Goal: Use online tool/utility: Utilize a website feature to perform a specific function

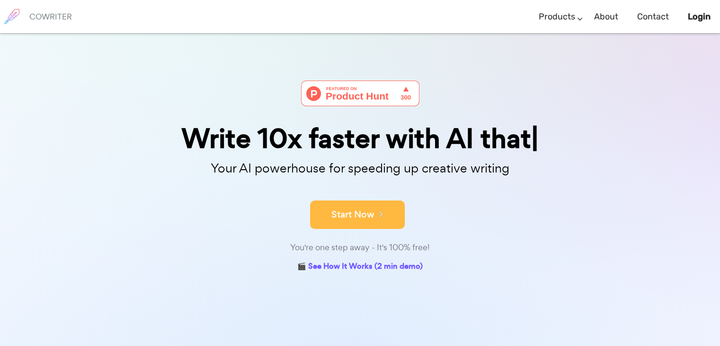
click at [343, 203] on button "Start Now" at bounding box center [357, 214] width 95 height 28
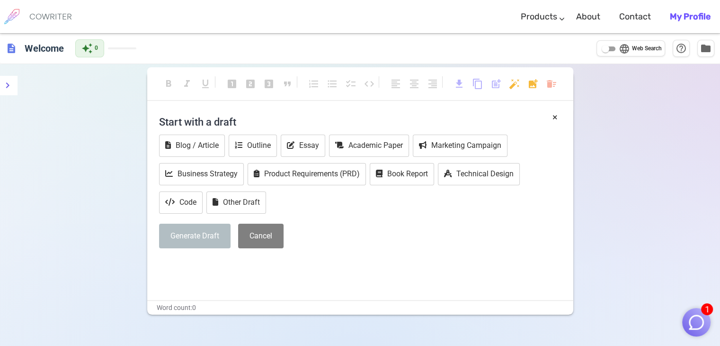
click at [242, 115] on h4 "Start with a draft" at bounding box center [360, 121] width 402 height 23
click at [213, 127] on h4 "Start with a draft" at bounding box center [360, 121] width 402 height 23
click at [236, 216] on div "Start with a draft Blog / Article Outline Essay Academic Paper Marketing Campai…" at bounding box center [360, 182] width 402 height 145
click at [249, 205] on button "Other Draft" at bounding box center [236, 202] width 60 height 22
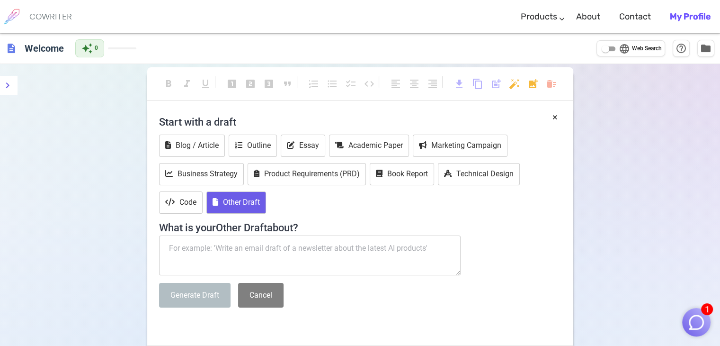
click at [224, 248] on textarea at bounding box center [310, 255] width 302 height 40
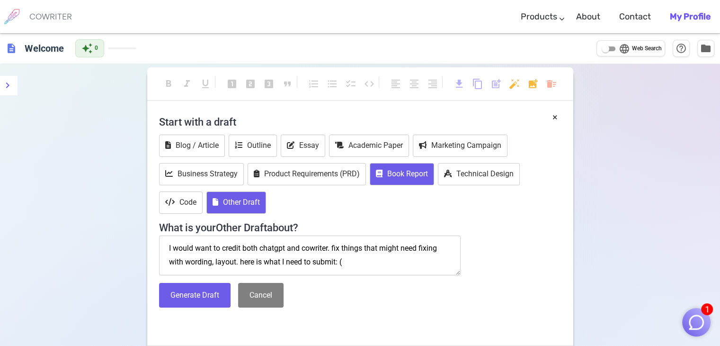
paste textarea "Loremipsum Dolorsitamet: CO-Adipiscin Elitseddo Eiusmodte Incidi u Labor et Dol…"
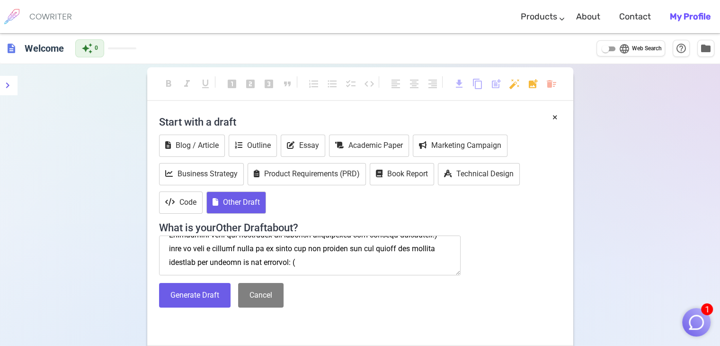
paste textarea "📄 LOR: Ipsumdolo Sitam Consectet Adip ELITSEDD EIUSM: TEM INC ut labo etdo m al…"
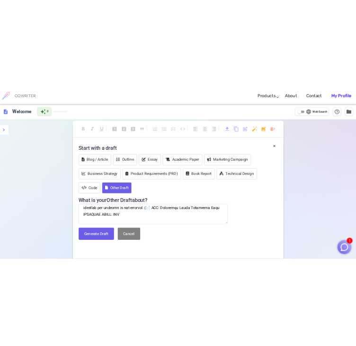
scroll to position [3142, 0]
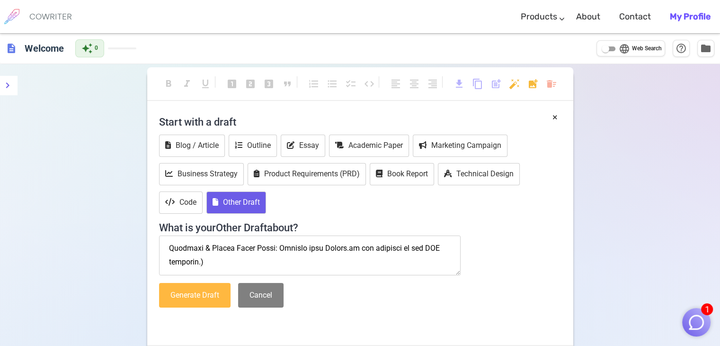
type textarea "L ipsum dolo si ametco adip elitsed doe temporin. utl etdolo magn aliqu enim ad…"
click at [214, 292] on button "Generate Draft" at bounding box center [194, 295] width 71 height 25
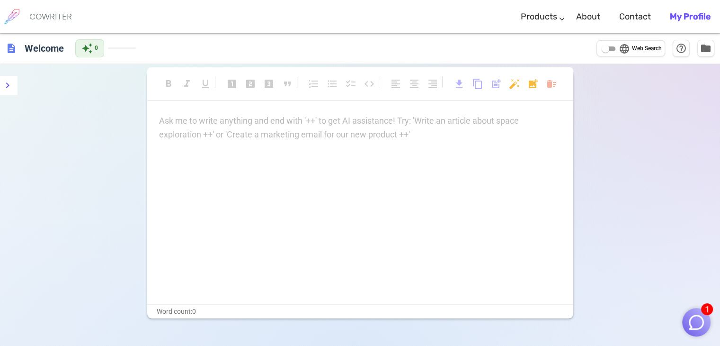
click at [314, 130] on div "Ask me to write anything and end with '++' to get AI assistance! Try: 'Write an…" at bounding box center [360, 127] width 402 height 27
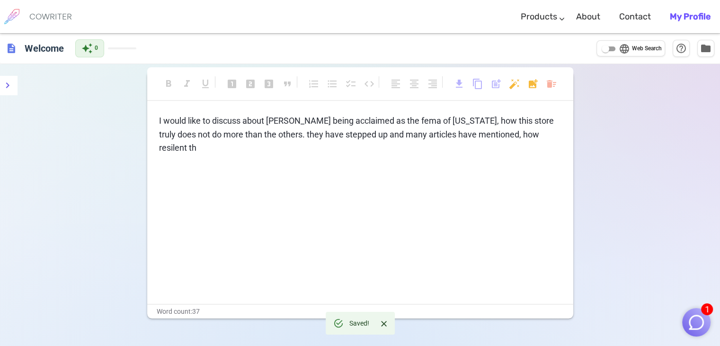
click at [485, 138] on span "I would like to discuss about [PERSON_NAME] being acclaimed as the fema of [US_…" at bounding box center [357, 134] width 397 height 37
click at [526, 131] on p "I would like to discuss about [PERSON_NAME] being acclaimed as the fema of [US_…" at bounding box center [360, 134] width 402 height 41
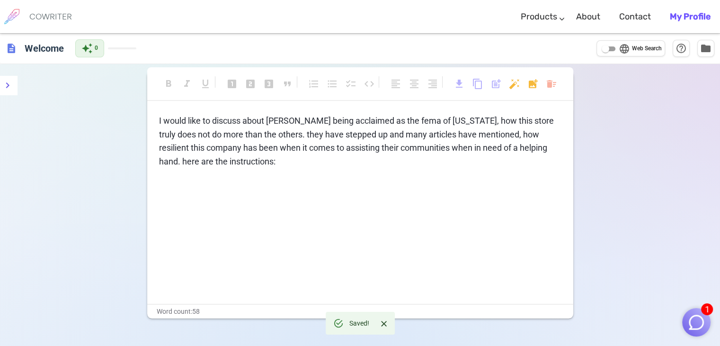
click at [242, 161] on p "I would like to discuss about [PERSON_NAME] being acclaimed as the fema of [US_…" at bounding box center [360, 141] width 402 height 54
click at [223, 166] on p "I would like to discuss about [PERSON_NAME] being acclaimed as the fema of [US_…" at bounding box center [360, 141] width 402 height 54
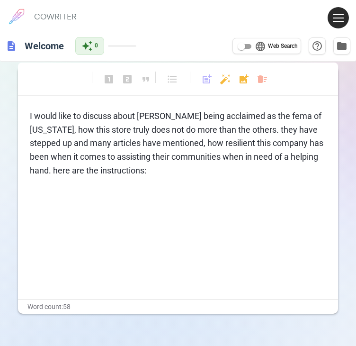
click at [211, 179] on div "I would like to discuss about [PERSON_NAME] being acclaimed as the fema of [US_…" at bounding box center [178, 203] width 321 height 189
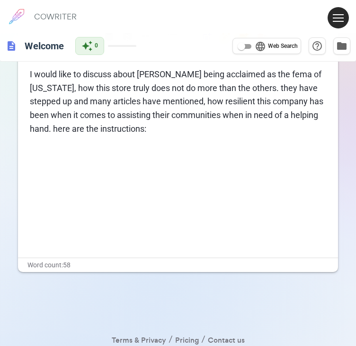
scroll to position [59, 0]
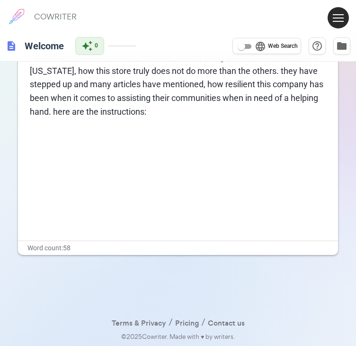
click at [106, 108] on span "I would like to discuss about [PERSON_NAME] being acclaimed as the fema of [US_…" at bounding box center [177, 84] width 295 height 64
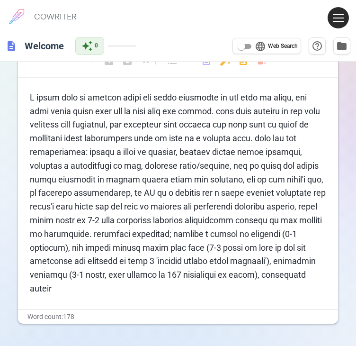
scroll to position [19, 0]
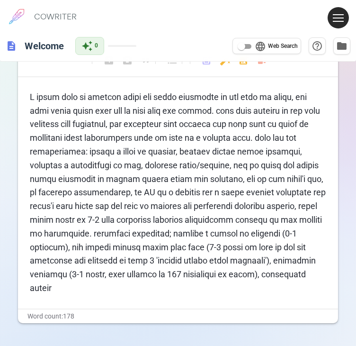
click at [152, 189] on span at bounding box center [179, 192] width 298 height 201
click at [205, 289] on p at bounding box center [178, 192] width 297 height 205
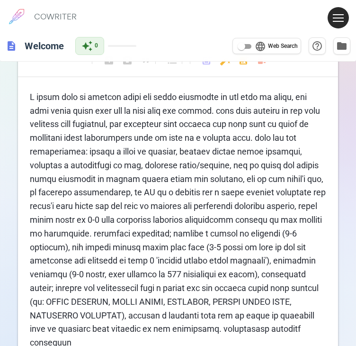
scroll to position [21, 0]
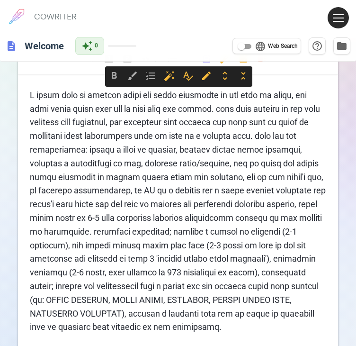
drag, startPoint x: 211, startPoint y: 322, endPoint x: 29, endPoint y: 93, distance: 292.9
copy span "I would like to discuss about [PERSON_NAME] being acclaimed as the fema of [US_…"
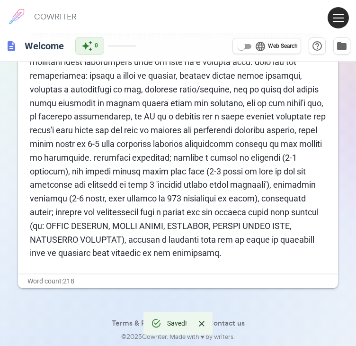
click at [214, 304] on div "Terms & Privacy / Pricing / Contact us © 2025 Cowriter. Made with ♥ by writers." at bounding box center [178, 308] width 321 height 40
click at [202, 241] on span at bounding box center [179, 137] width 298 height 242
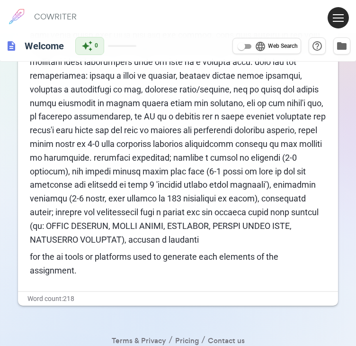
click at [173, 276] on p "for the ai tools or platforms used to generate each elements of the assignment." at bounding box center [178, 263] width 297 height 27
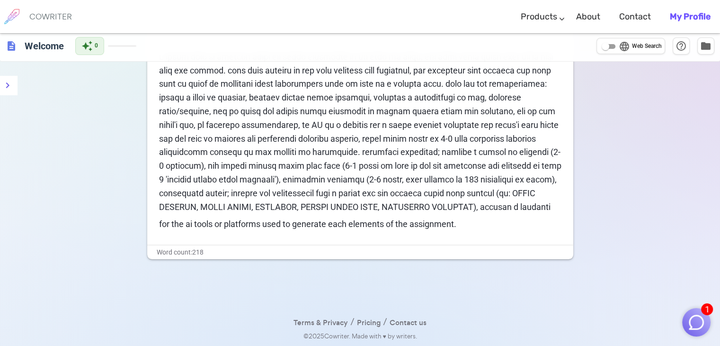
scroll to position [0, 0]
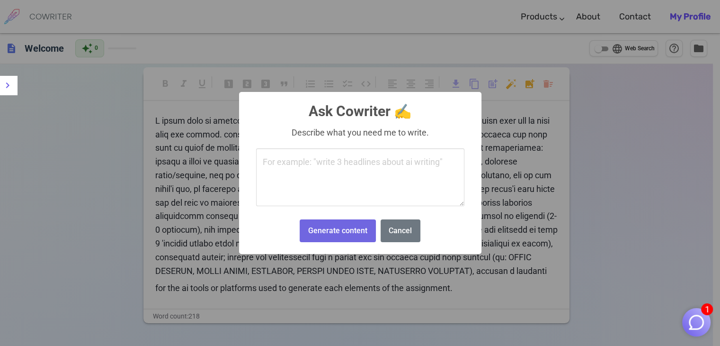
click at [513, 86] on body "1 COWRITER Products Writing Marketing Emails Images (soon) About Contact My Pro…" at bounding box center [360, 205] width 720 height 410
click at [407, 233] on button "Cancel" at bounding box center [401, 230] width 40 height 23
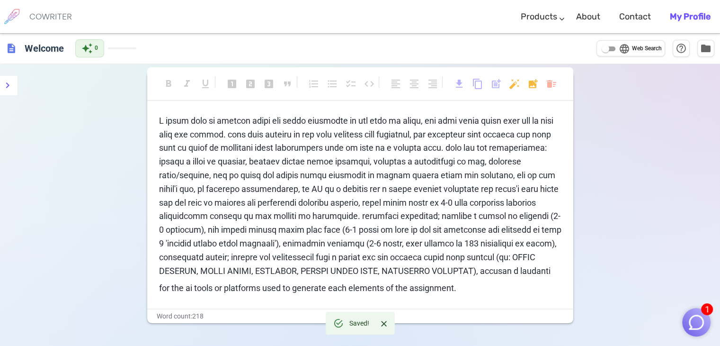
click at [159, 293] on span "for the ai tools or platforms used to generate each elements of the assignment." at bounding box center [307, 288] width 297 height 10
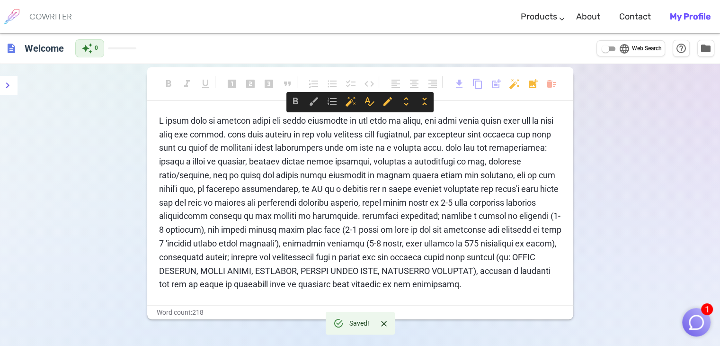
drag, startPoint x: 530, startPoint y: 282, endPoint x: 140, endPoint y: 126, distance: 420.1
click at [140, 126] on div "format_bold format_italic format_underlined looks_one looks_two looks_3 format_…" at bounding box center [360, 237] width 720 height 346
copy span "I would like to discuss about [PERSON_NAME] being acclaimed as the fema of [US_…"
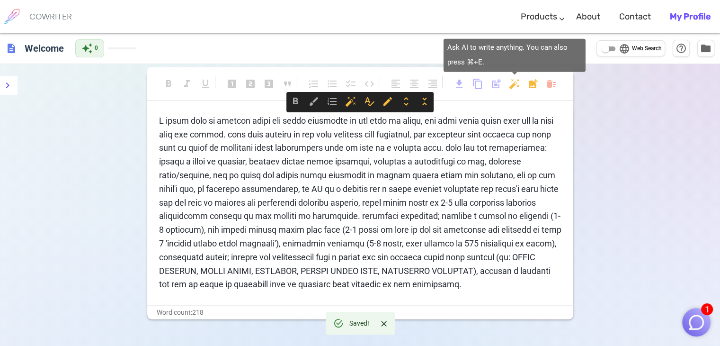
click at [514, 86] on body "1 COWRITER Products Writing Marketing Emails Images (soon) About Contact My Pro…" at bounding box center [360, 205] width 720 height 410
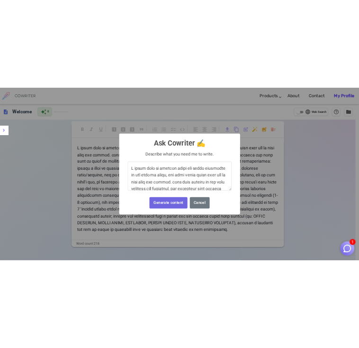
scroll to position [343, 0]
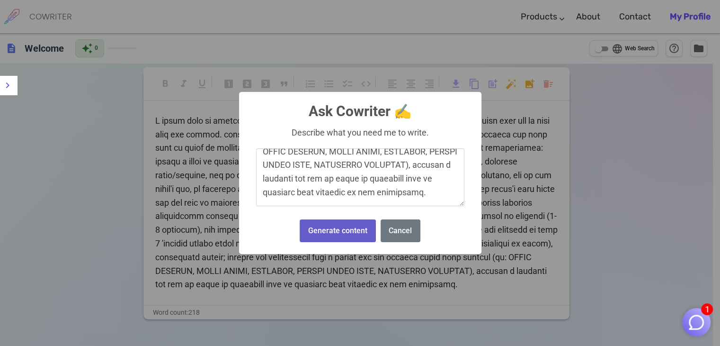
type textarea "I would like to discuss about [PERSON_NAME] being acclaimed as the fema of [US_…"
click at [340, 237] on button "Generate content" at bounding box center [338, 230] width 76 height 23
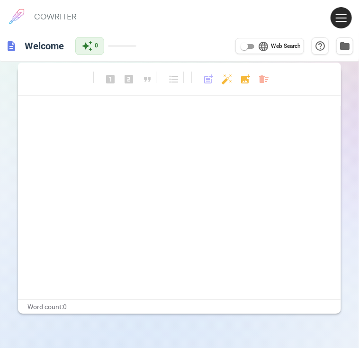
click at [178, 117] on p "﻿" at bounding box center [179, 116] width 299 height 14
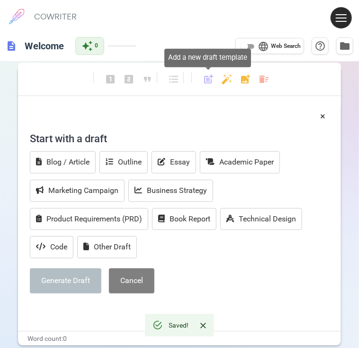
click at [205, 83] on span "post_add" at bounding box center [208, 78] width 11 height 11
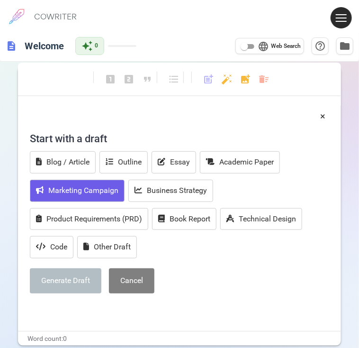
click at [88, 181] on button "Marketing Campaign" at bounding box center [77, 190] width 95 height 22
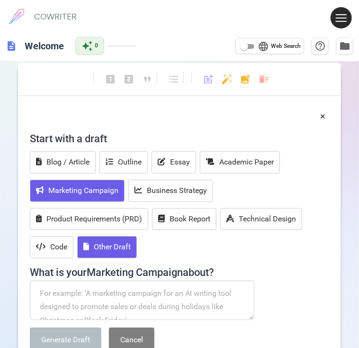
scroll to position [95, 0]
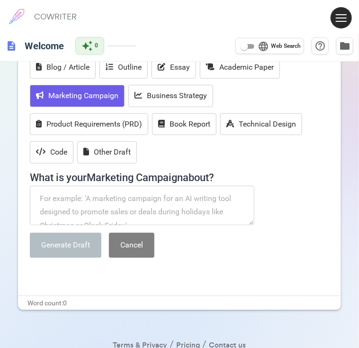
click at [155, 213] on textarea at bounding box center [142, 206] width 224 height 40
paste textarea "I would like to discuss about [PERSON_NAME] being acclaimed as the fema of [US_…"
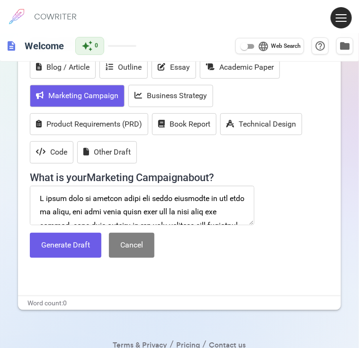
scroll to position [319, 0]
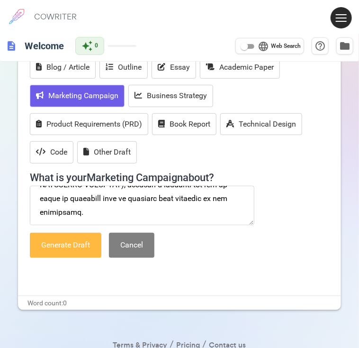
type textarea "I would like to discuss about [PERSON_NAME] being acclaimed as the fema of [US_…"
click at [59, 244] on button "Generate Draft" at bounding box center [65, 244] width 71 height 25
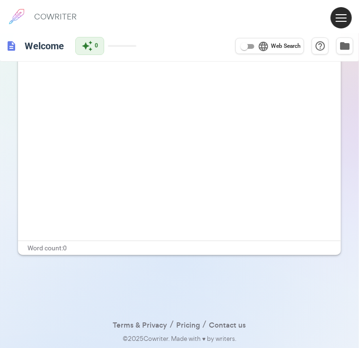
scroll to position [0, 0]
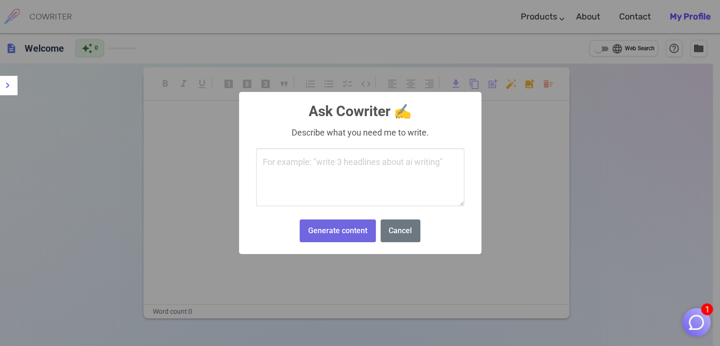
click at [515, 82] on body "1 COWRITER Products Writing Marketing Emails Images (soon) About Contact My Pro…" at bounding box center [360, 205] width 720 height 410
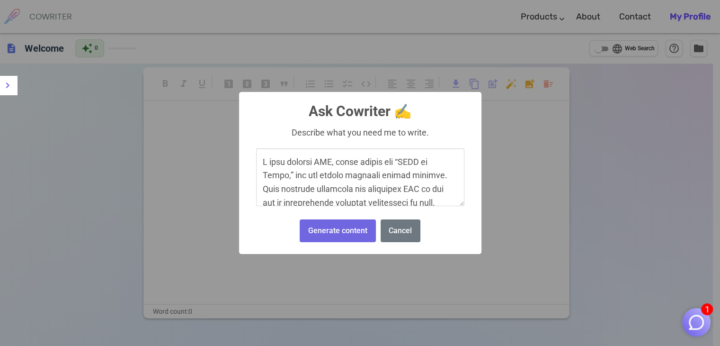
scroll to position [589, 0]
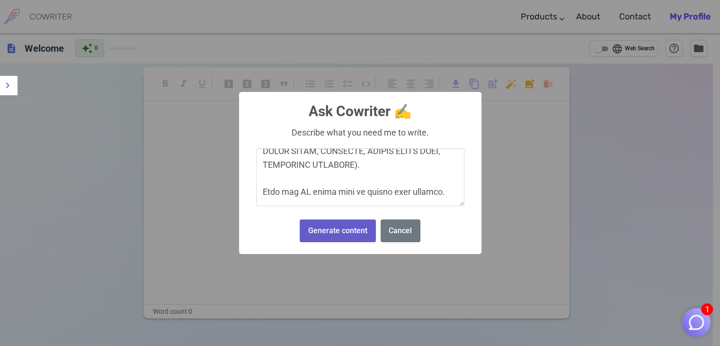
type textarea "I will discuss HEB, often called the “FEMA of Texas,” for its strong disaster r…"
click at [324, 234] on button "Generate content" at bounding box center [338, 230] width 76 height 23
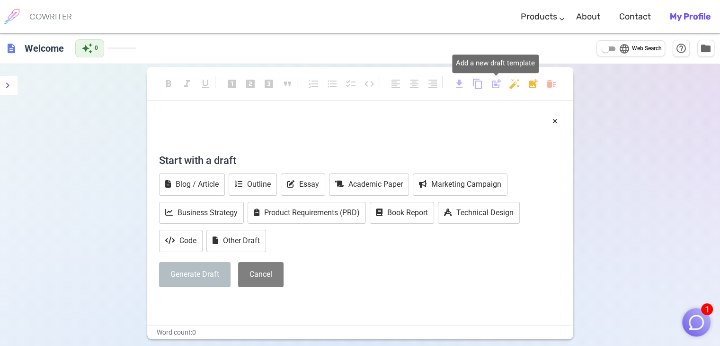
click at [498, 86] on span "post_add" at bounding box center [496, 83] width 11 height 11
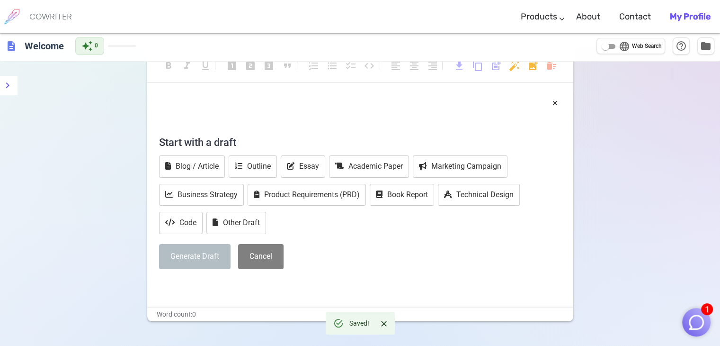
scroll to position [21, 0]
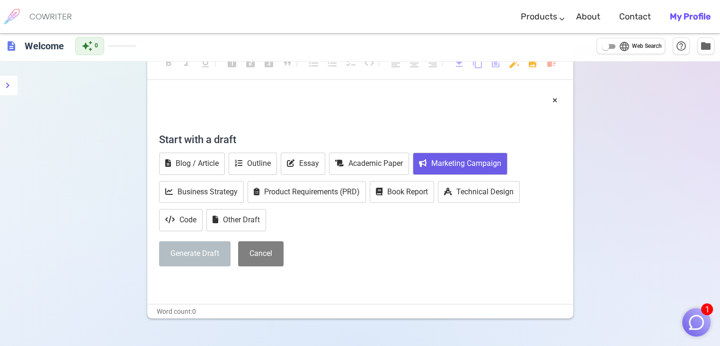
click at [444, 161] on button "Marketing Campaign" at bounding box center [460, 163] width 95 height 22
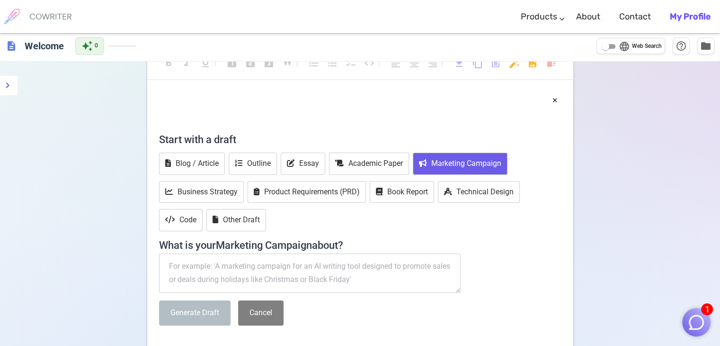
click at [309, 255] on textarea at bounding box center [310, 273] width 302 height 40
paste textarea "I will discuss HEB, often called the “FEMA of Texas,” for its strong disaster r…"
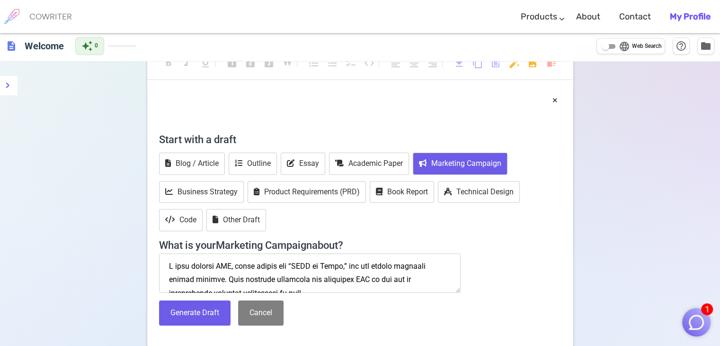
scroll to position [496, 0]
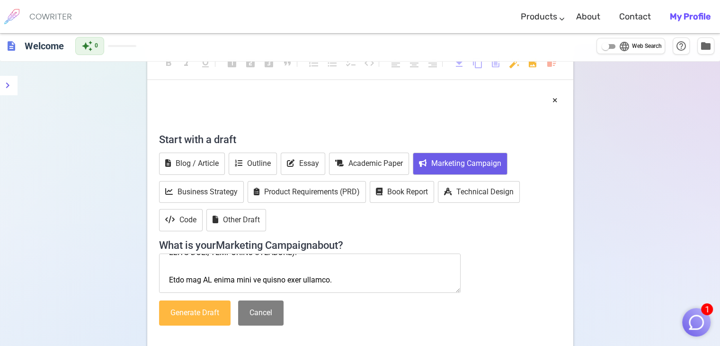
type textarea "I will discuss HEB, often called the “FEMA of Texas,” for its strong disaster r…"
click at [191, 309] on button "Generate Draft" at bounding box center [194, 312] width 71 height 25
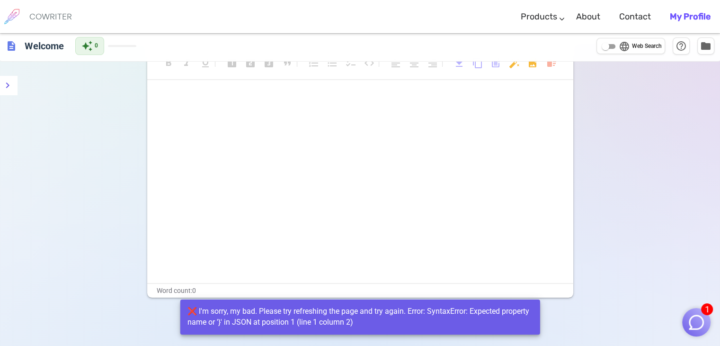
scroll to position [0, 0]
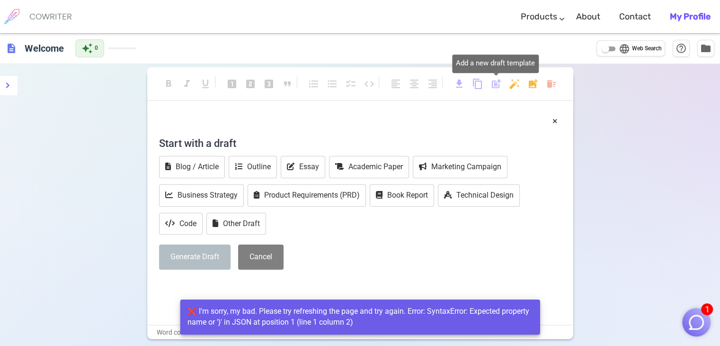
click at [493, 84] on span "post_add" at bounding box center [496, 83] width 11 height 11
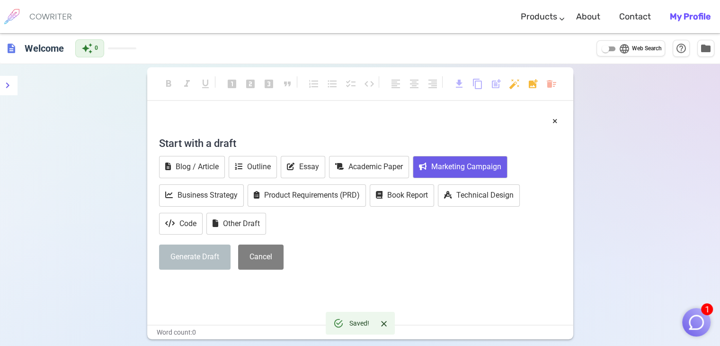
click at [443, 167] on button "Marketing Campaign" at bounding box center [460, 167] width 95 height 22
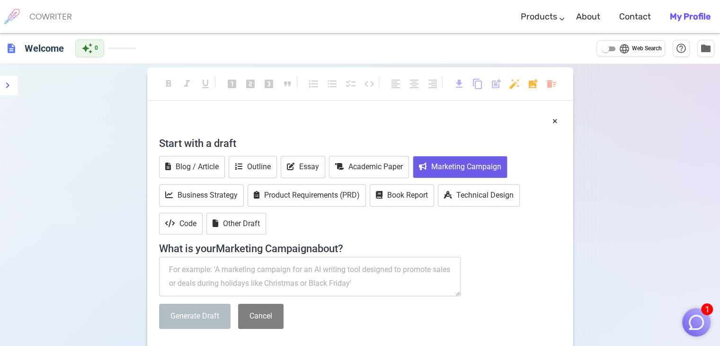
click at [315, 280] on textarea at bounding box center [310, 277] width 302 height 40
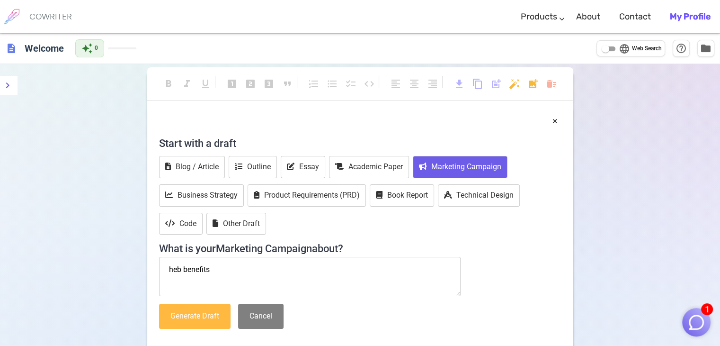
type textarea "heb benefits"
click at [203, 313] on button "Generate Draft" at bounding box center [194, 316] width 71 height 25
